Goal: Navigation & Orientation: Find specific page/section

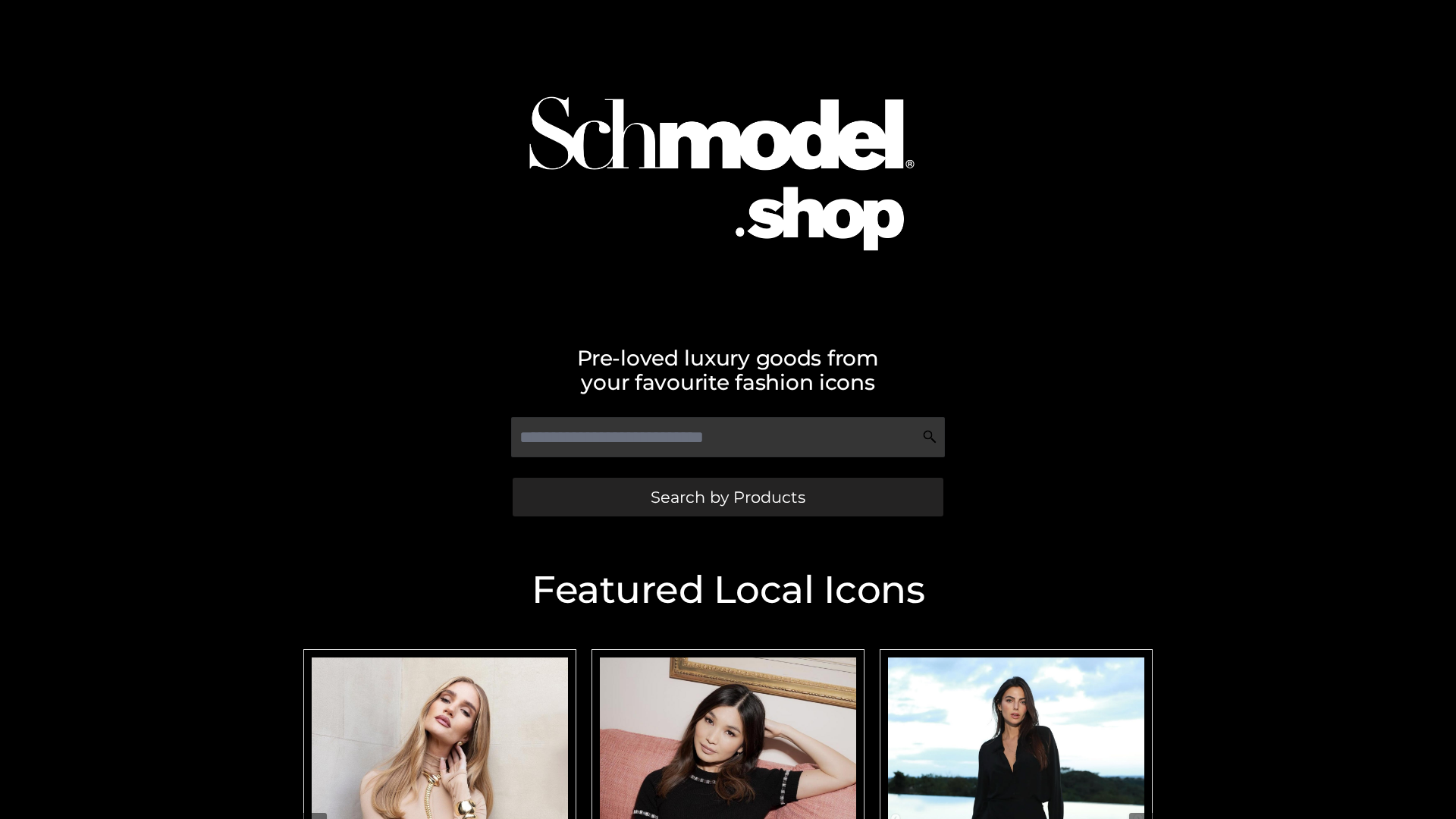
click at [728, 497] on span "Search by Products" at bounding box center [728, 497] width 154 height 16
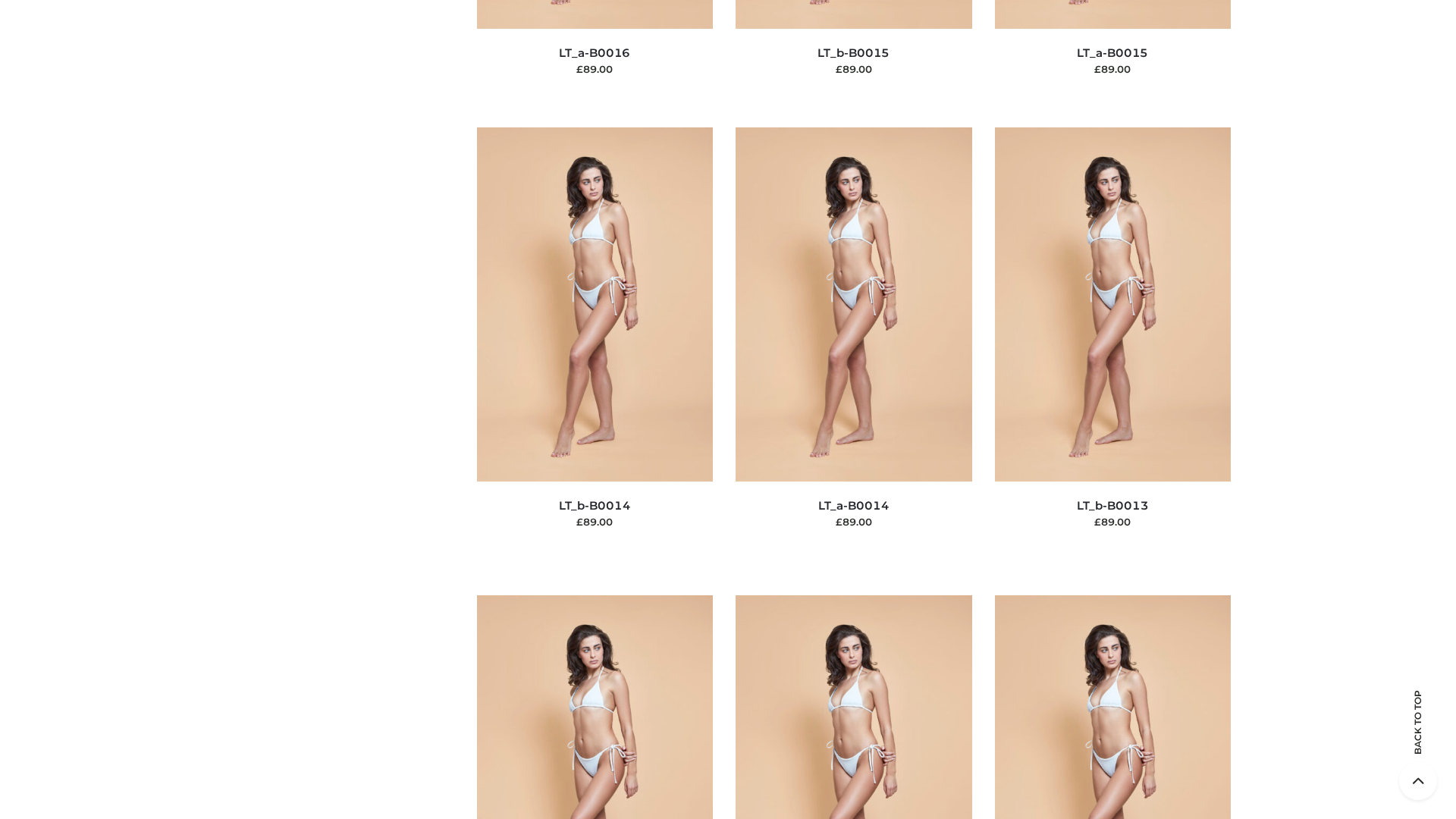
scroll to position [5391, 0]
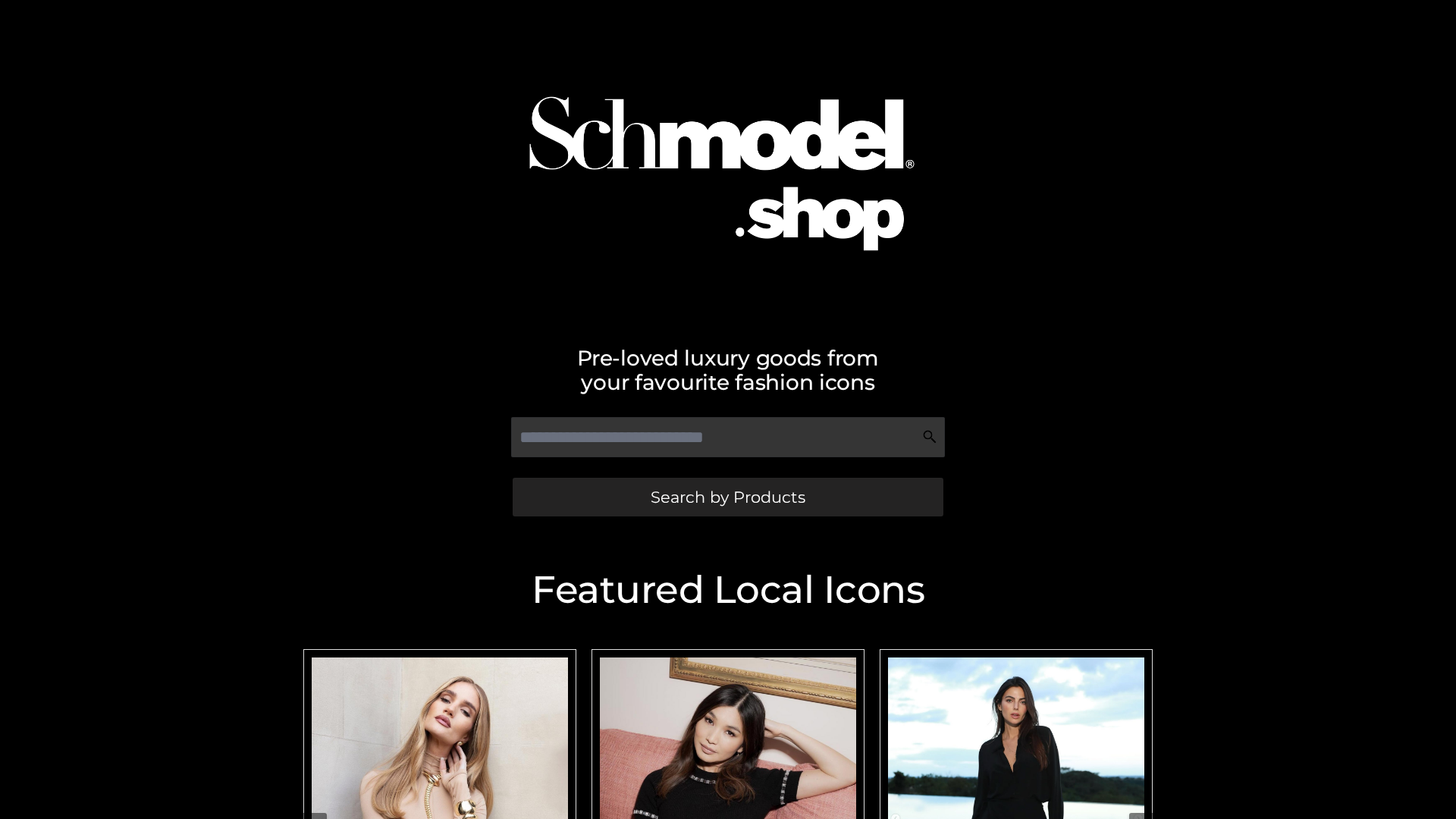
click at [728, 497] on span "Search by Products" at bounding box center [728, 497] width 154 height 16
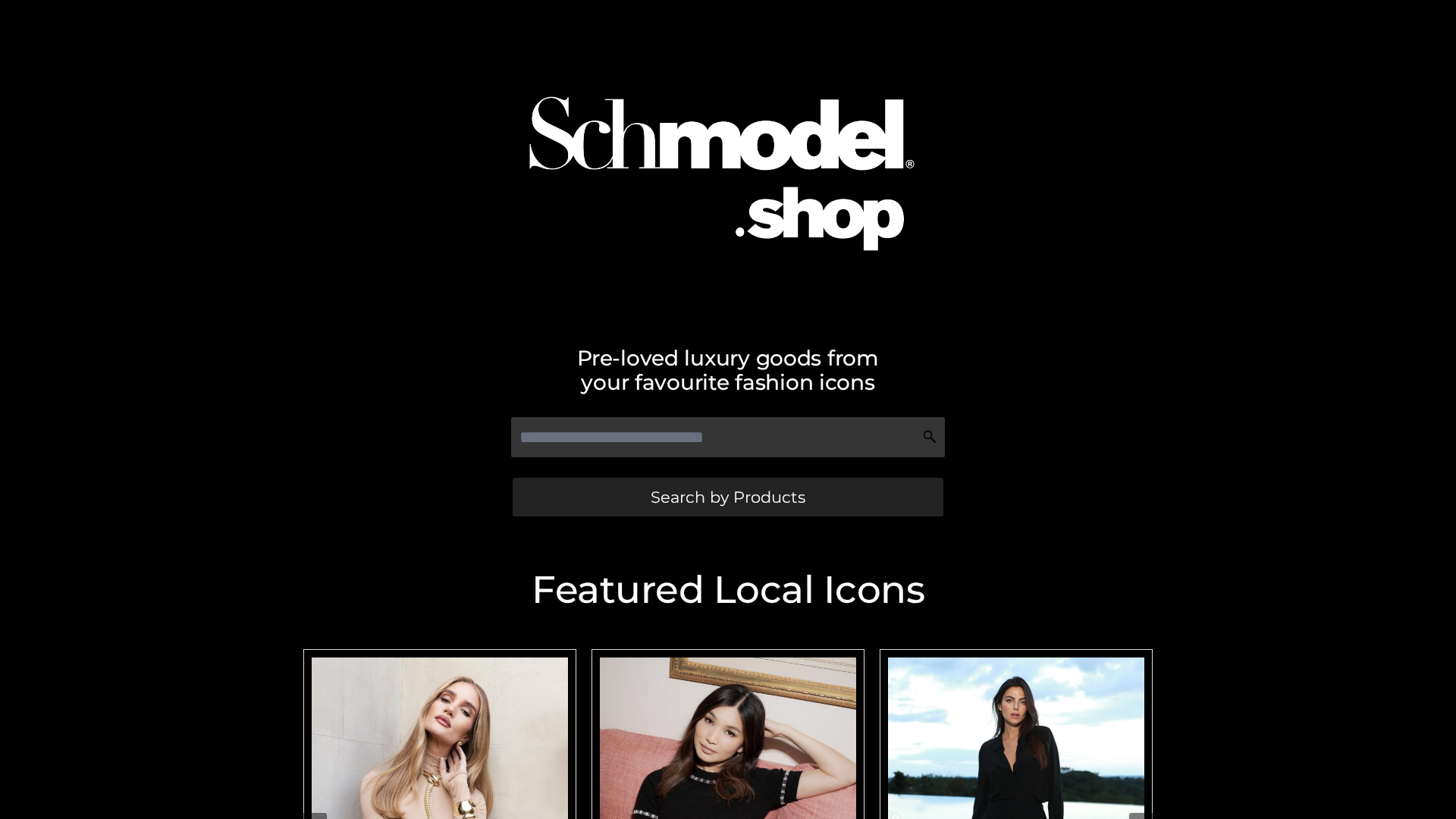
click at [728, 497] on span "Search by Products" at bounding box center [728, 497] width 154 height 16
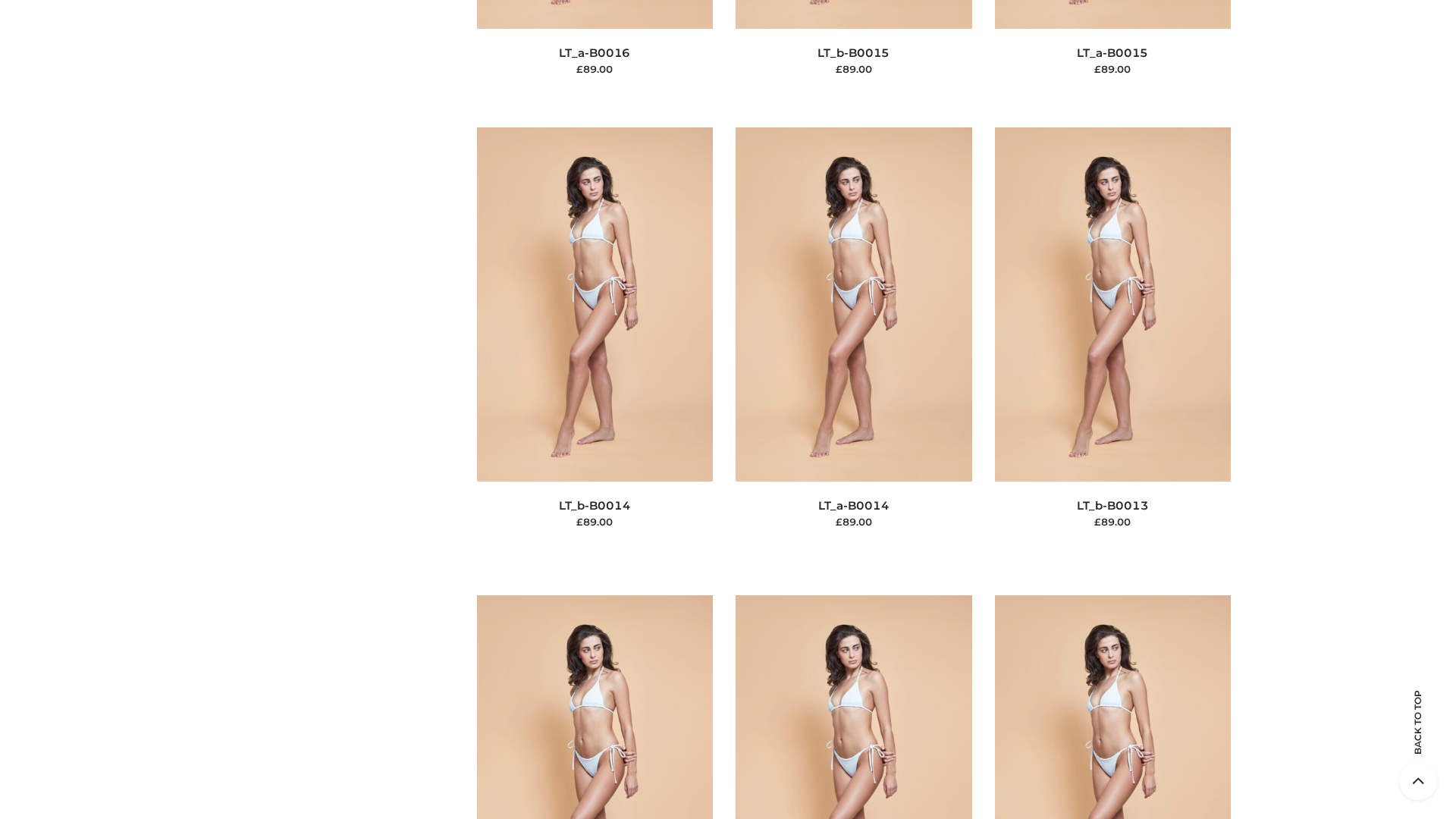
scroll to position [5391, 0]
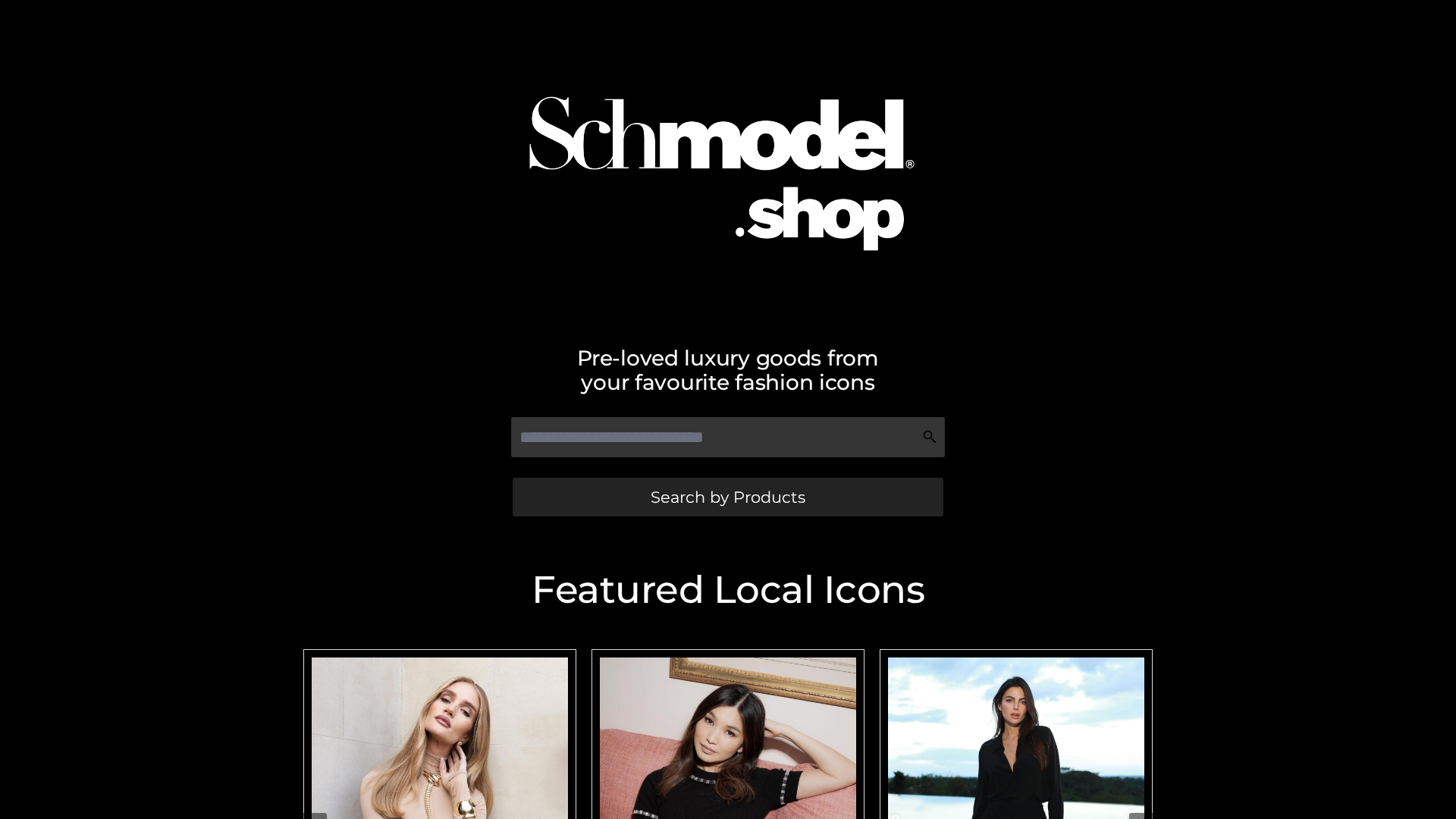
click at [728, 497] on span "Search by Products" at bounding box center [728, 497] width 154 height 16
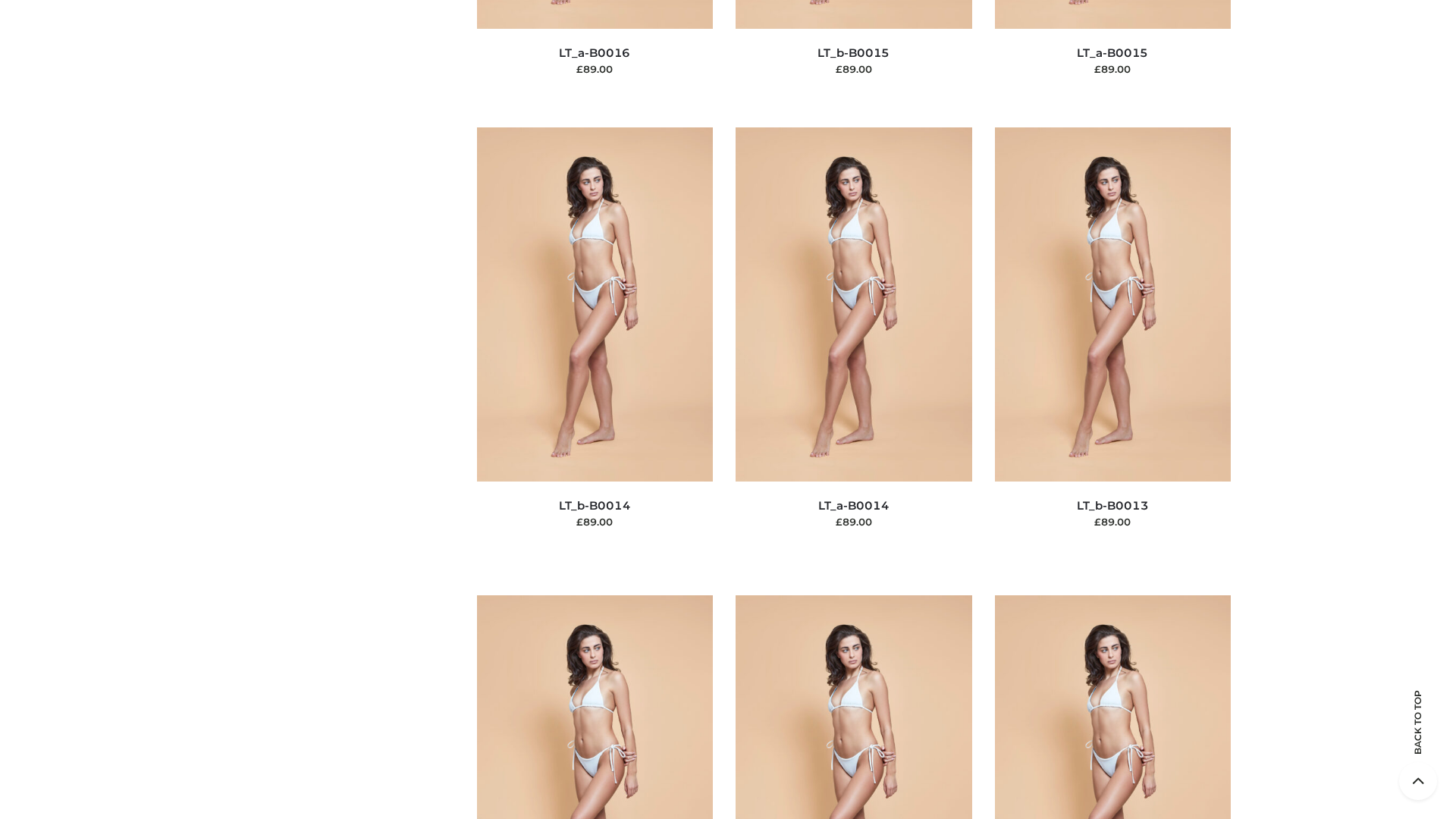
scroll to position [5391, 0]
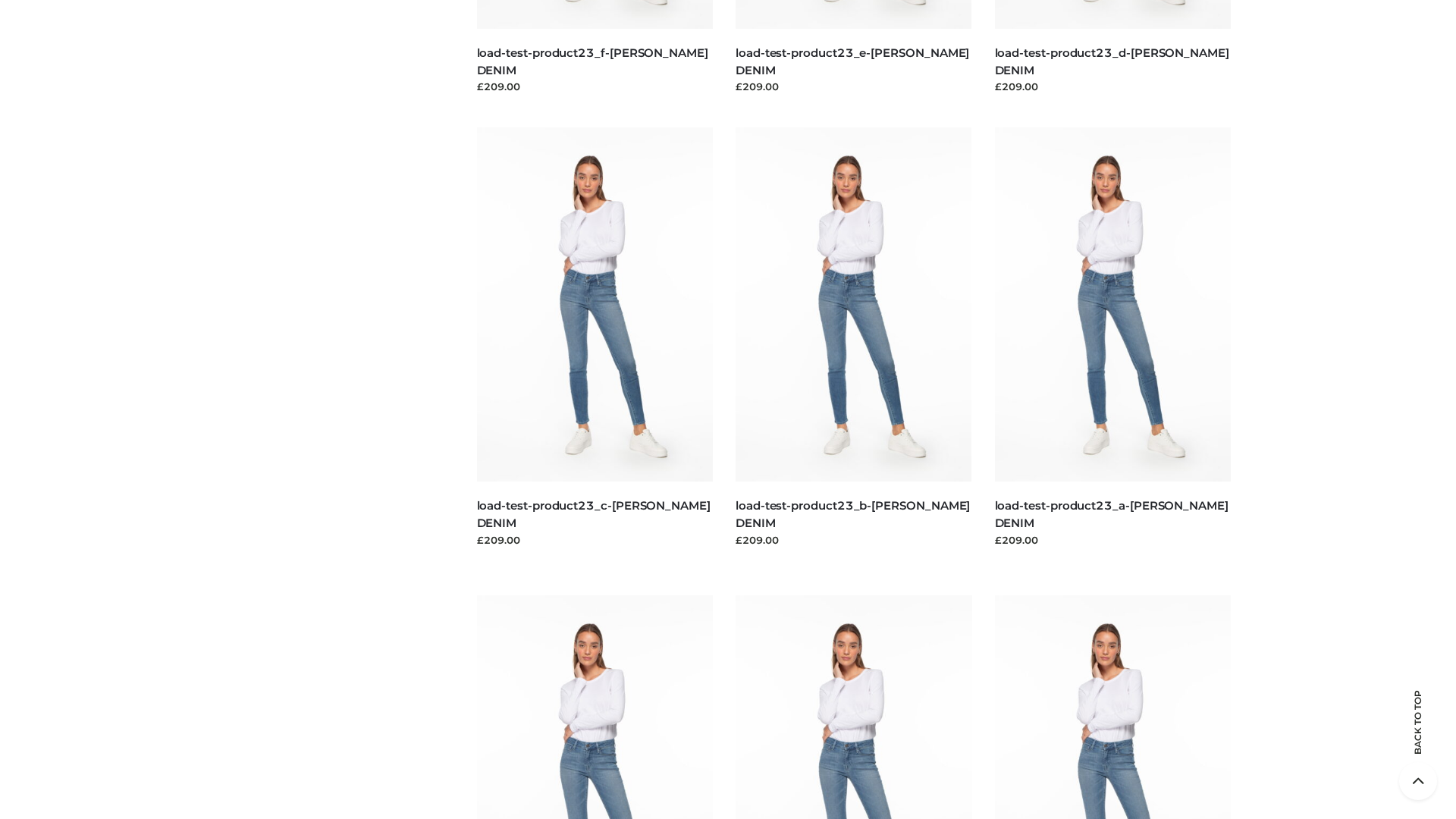
scroll to position [1329, 0]
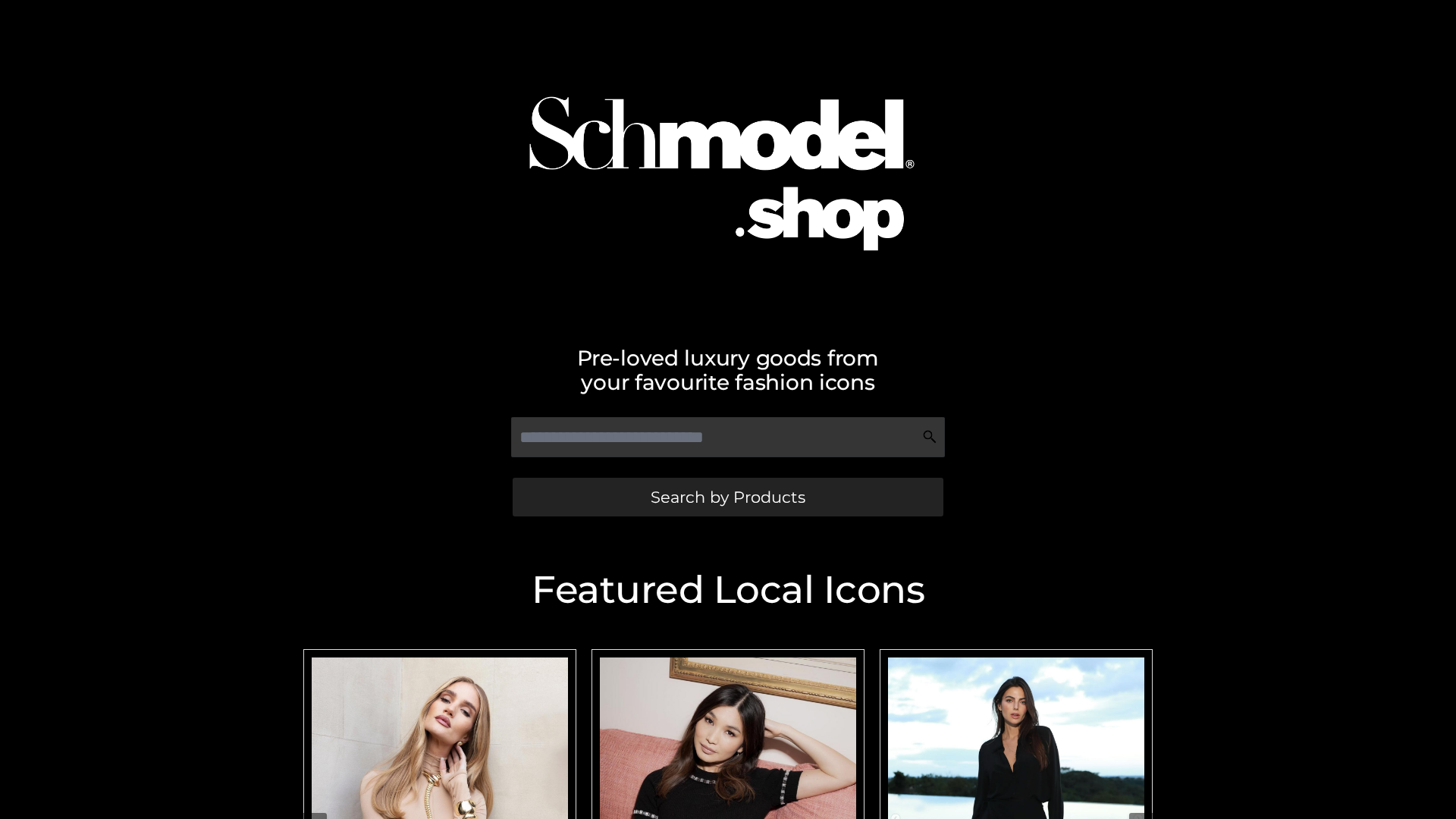
click at [728, 497] on span "Search by Products" at bounding box center [728, 497] width 154 height 16
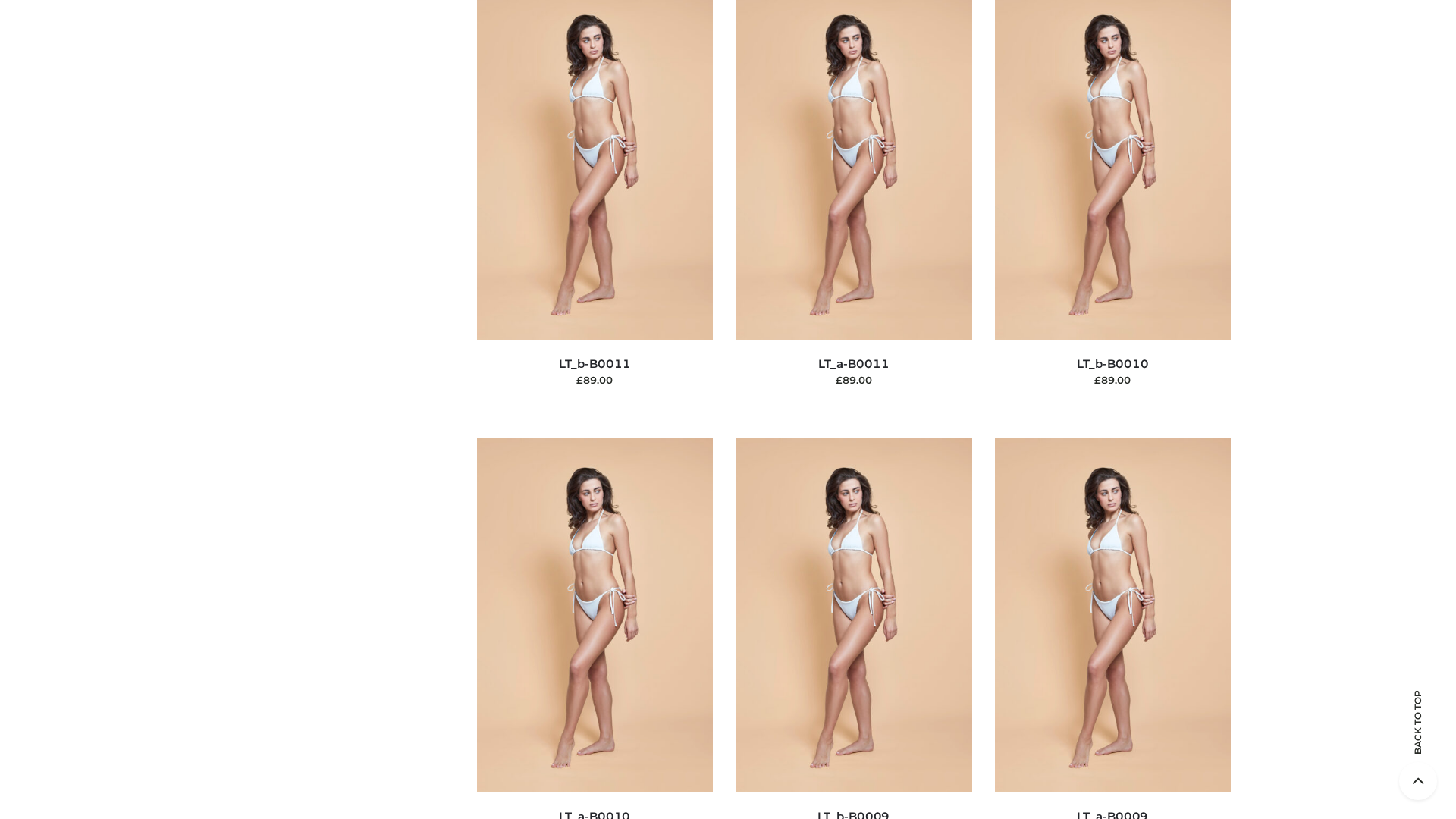
scroll to position [6808, 0]
